Goal: Information Seeking & Learning: Learn about a topic

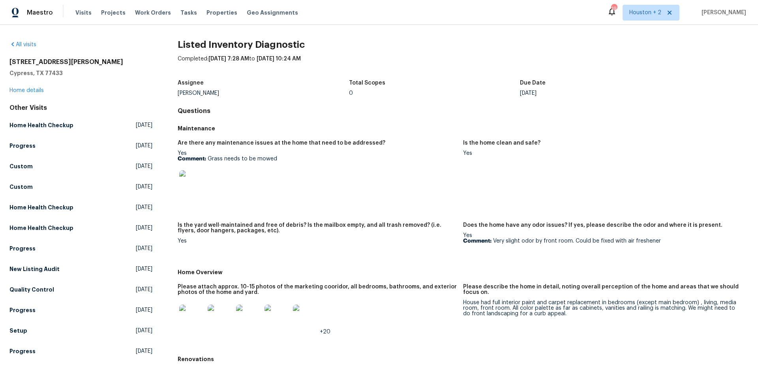
click at [195, 187] on img at bounding box center [191, 182] width 25 height 25
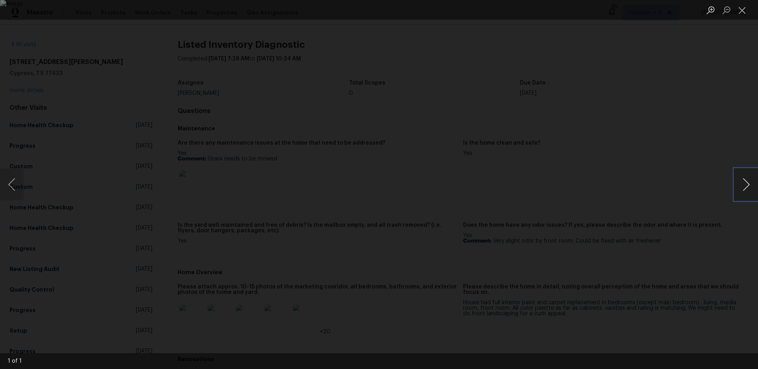
click at [747, 181] on button "Next image" at bounding box center [746, 184] width 24 height 32
click at [747, 183] on button "Next image" at bounding box center [746, 184] width 24 height 32
click at [742, 14] on button "Close lightbox" at bounding box center [742, 10] width 16 height 14
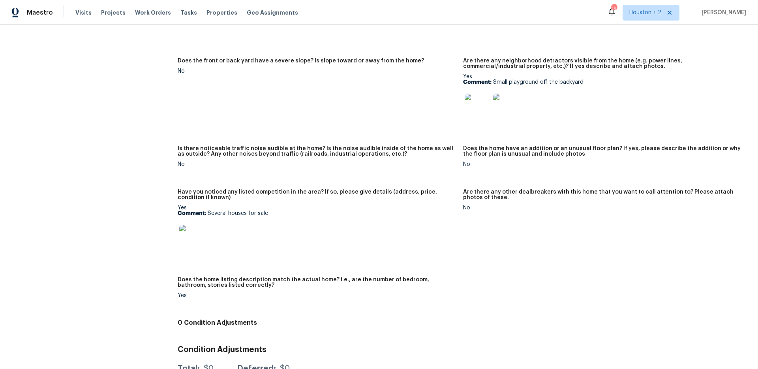
scroll to position [539, 0]
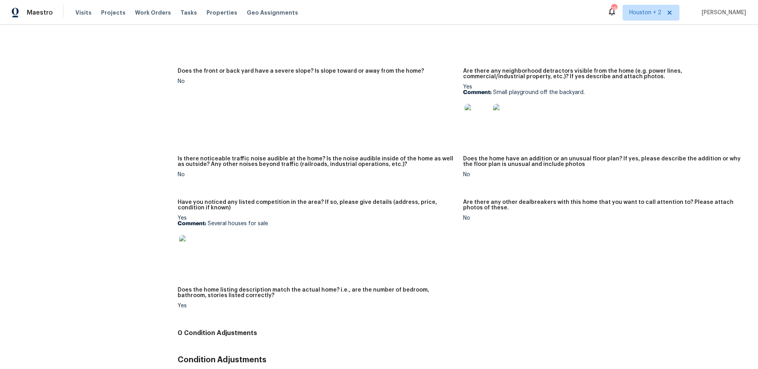
click at [474, 122] on img at bounding box center [476, 116] width 25 height 25
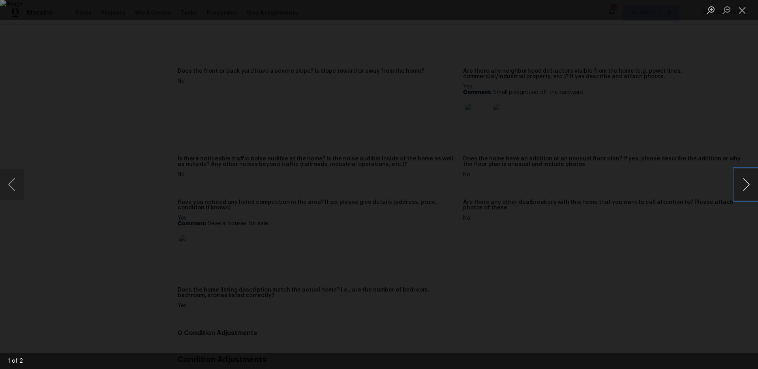
click at [748, 186] on button "Next image" at bounding box center [746, 184] width 24 height 32
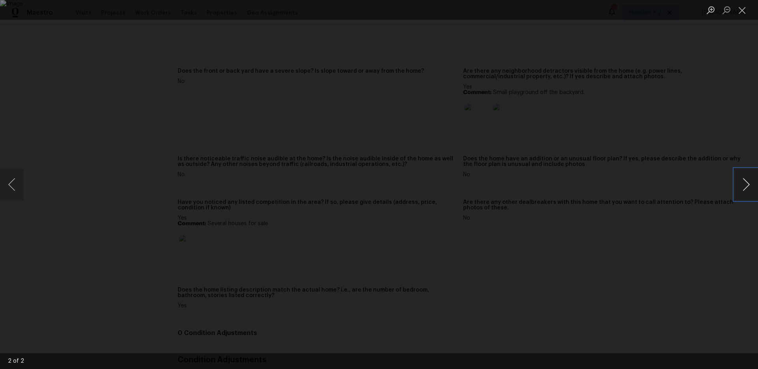
click at [748, 186] on button "Next image" at bounding box center [746, 184] width 24 height 32
click at [743, 11] on button "Close lightbox" at bounding box center [742, 10] width 16 height 14
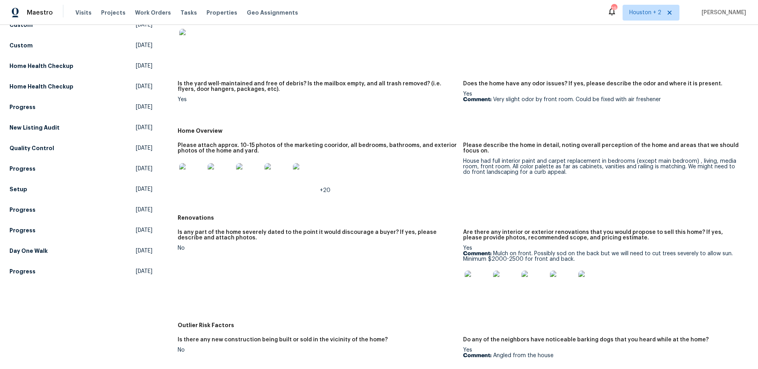
scroll to position [214, 0]
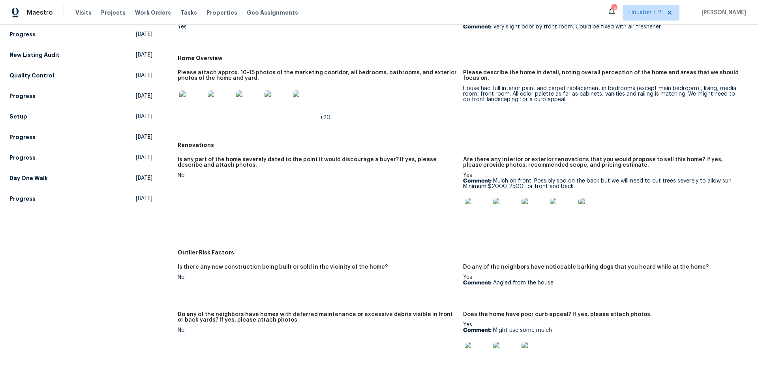
click at [485, 210] on img at bounding box center [476, 210] width 25 height 25
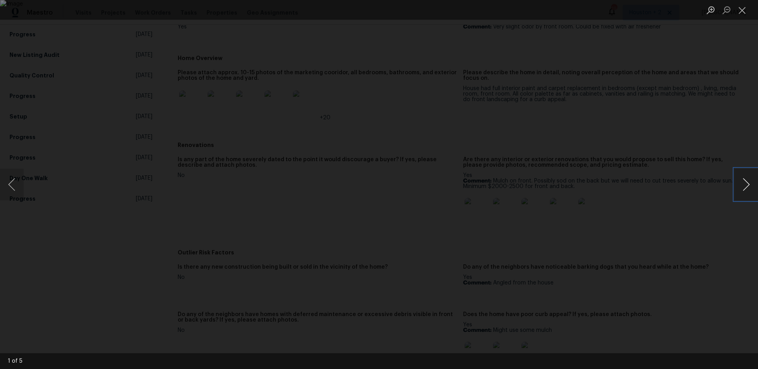
click at [747, 184] on button "Next image" at bounding box center [746, 184] width 24 height 32
click at [748, 184] on button "Next image" at bounding box center [746, 184] width 24 height 32
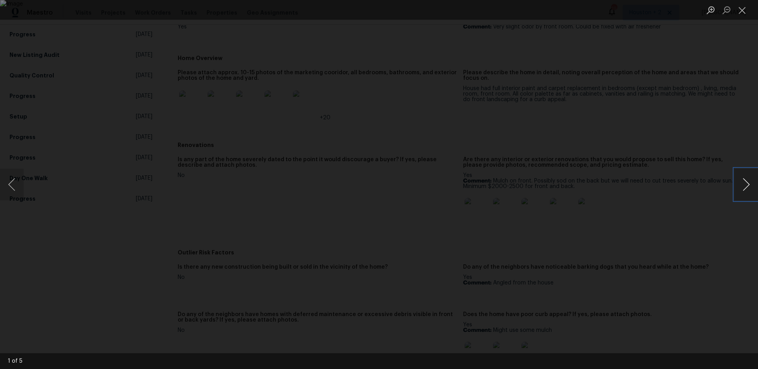
click at [748, 184] on button "Next image" at bounding box center [746, 184] width 24 height 32
click at [746, 11] on button "Close lightbox" at bounding box center [742, 10] width 16 height 14
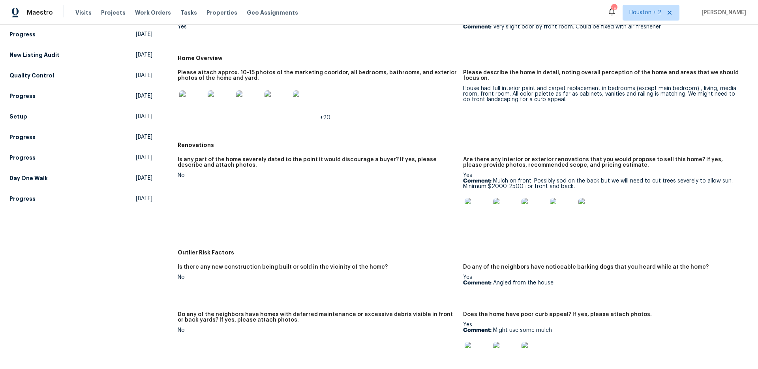
scroll to position [0, 0]
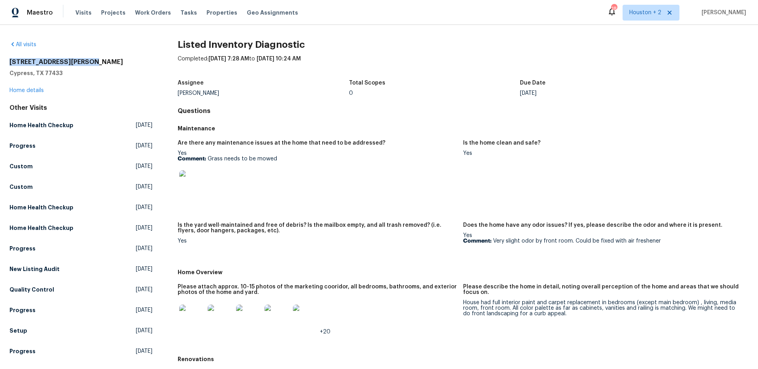
drag, startPoint x: 9, startPoint y: 64, endPoint x: 97, endPoint y: 63, distance: 88.0
click at [98, 63] on h2 "[STREET_ADDRESS][PERSON_NAME]" at bounding box center [80, 62] width 143 height 8
copy h2 "[STREET_ADDRESS][PERSON_NAME]"
